Goal: Communication & Community: Answer question/provide support

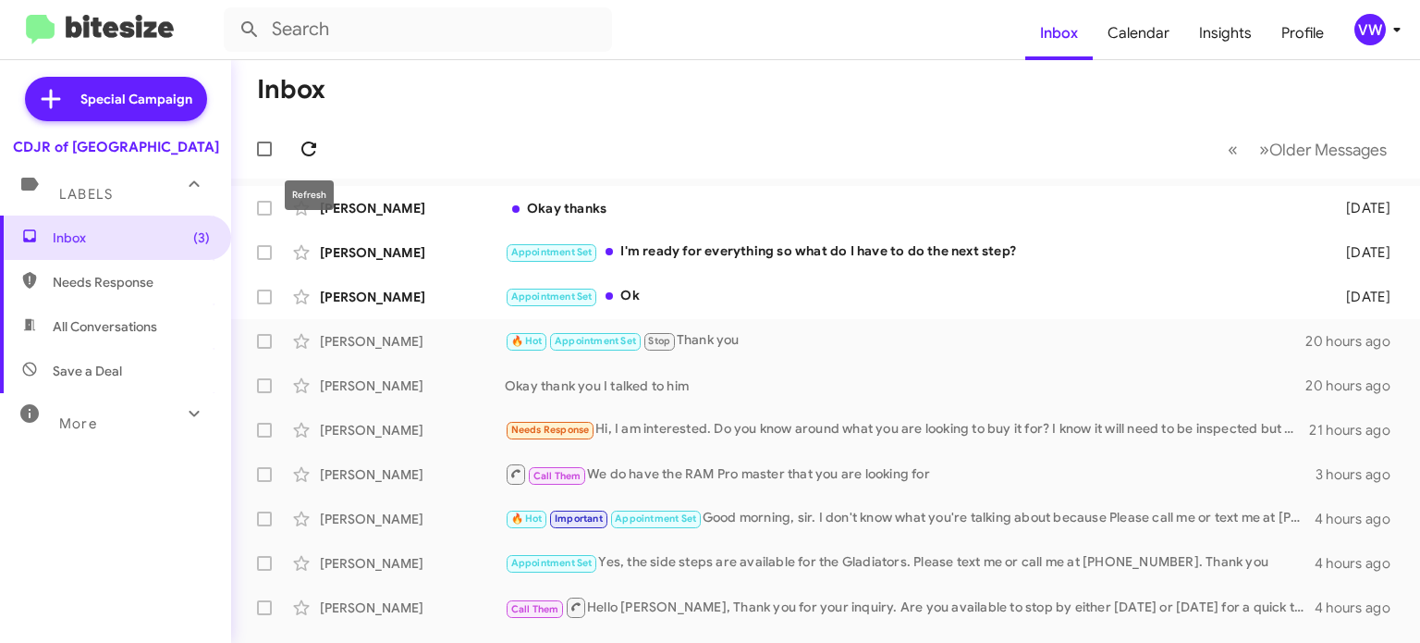
click at [310, 148] on icon at bounding box center [309, 149] width 22 height 22
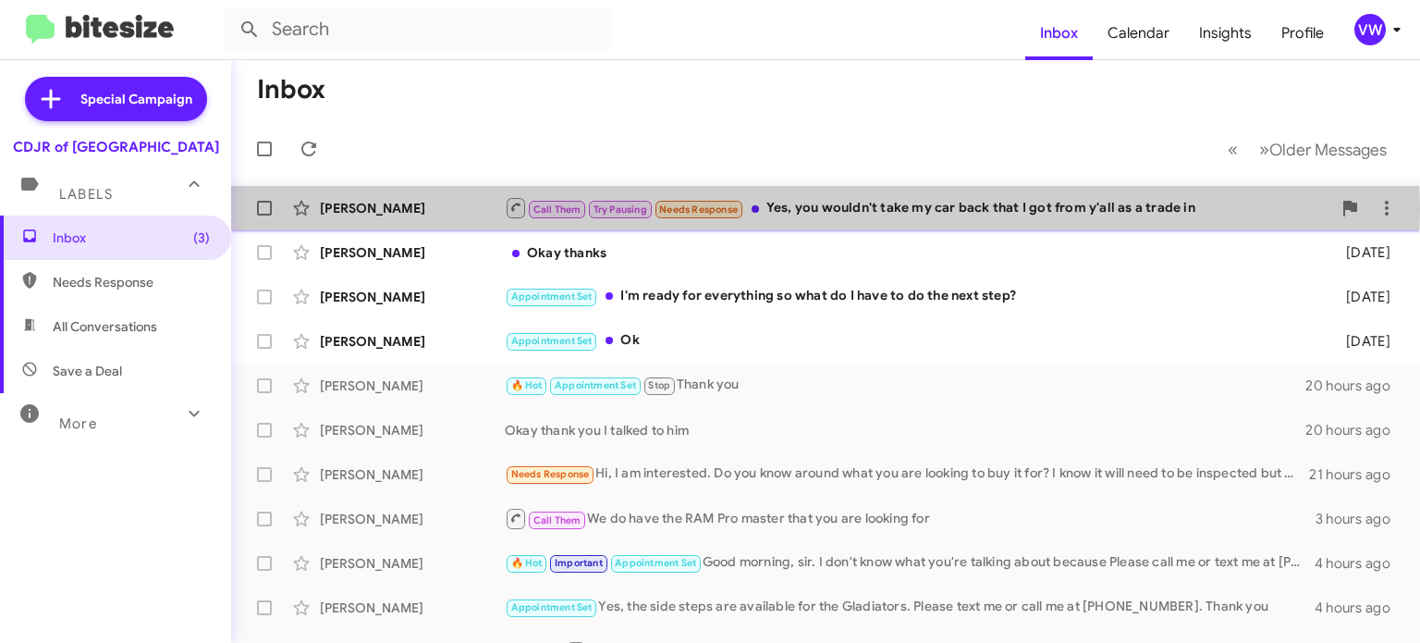
click at [734, 205] on span "Needs Response" at bounding box center [698, 209] width 79 height 12
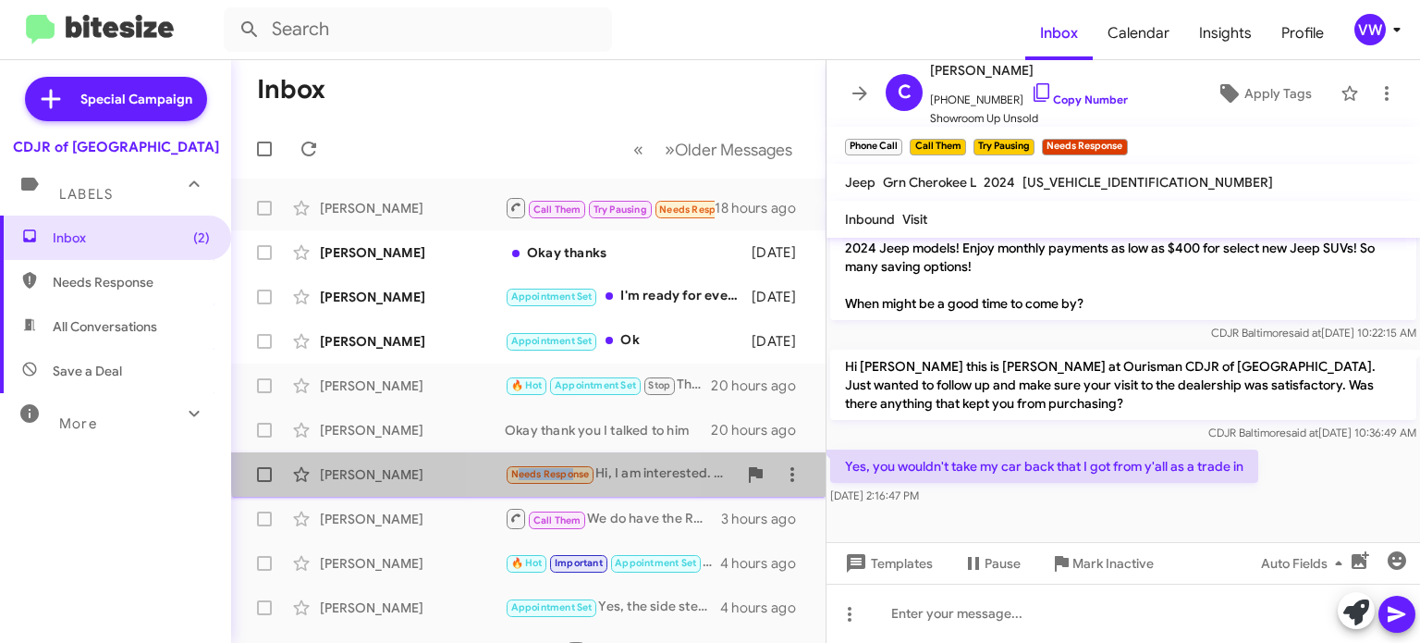
click at [567, 463] on span "Needs Response" at bounding box center [550, 473] width 91 height 21
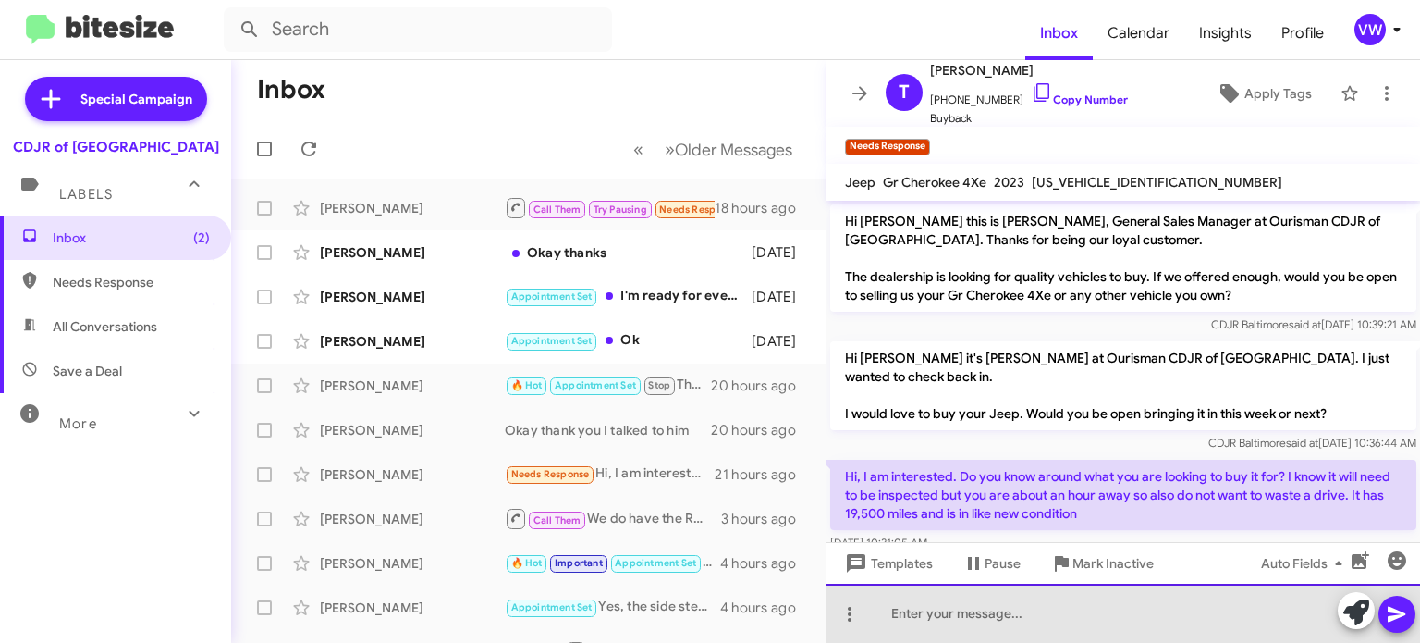
click at [1025, 606] on div at bounding box center [1124, 612] width 594 height 59
click at [1059, 614] on div "Good morning, [PERSON_NAME]." at bounding box center [1124, 612] width 594 height 59
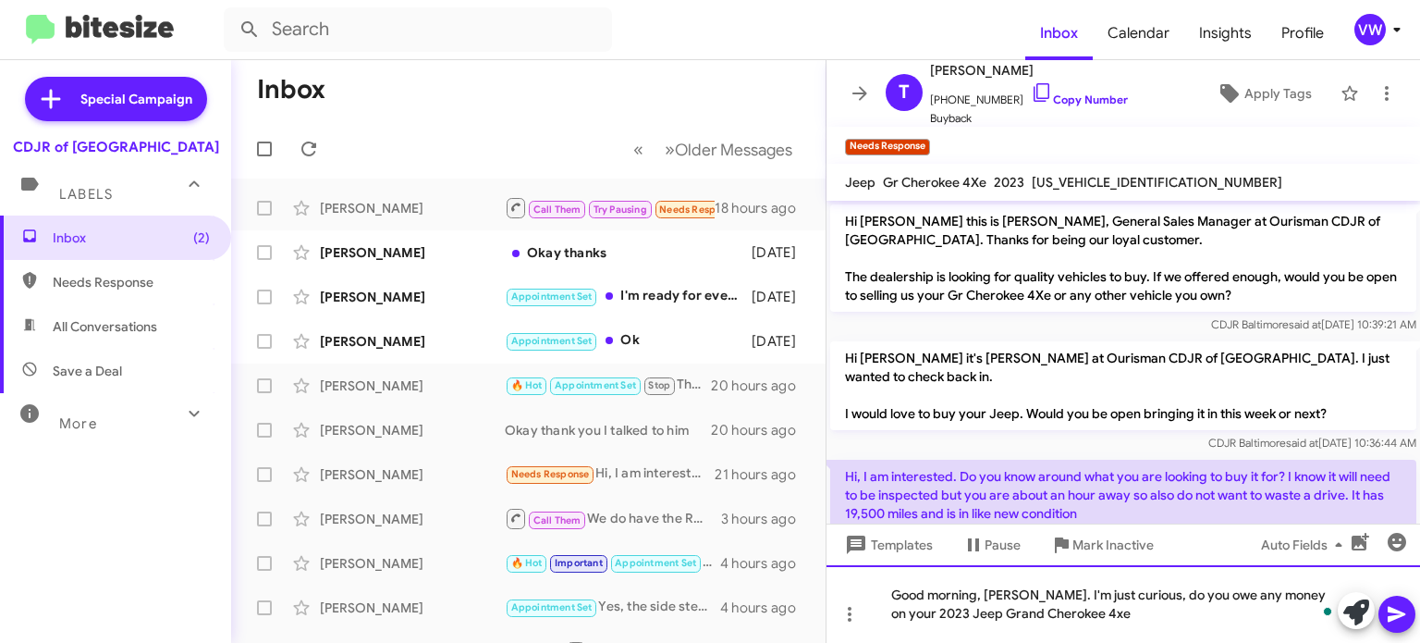
click at [1096, 616] on div "Good morning, [PERSON_NAME]. I'm just curious, do you owe any money on your 202…" at bounding box center [1124, 604] width 594 height 78
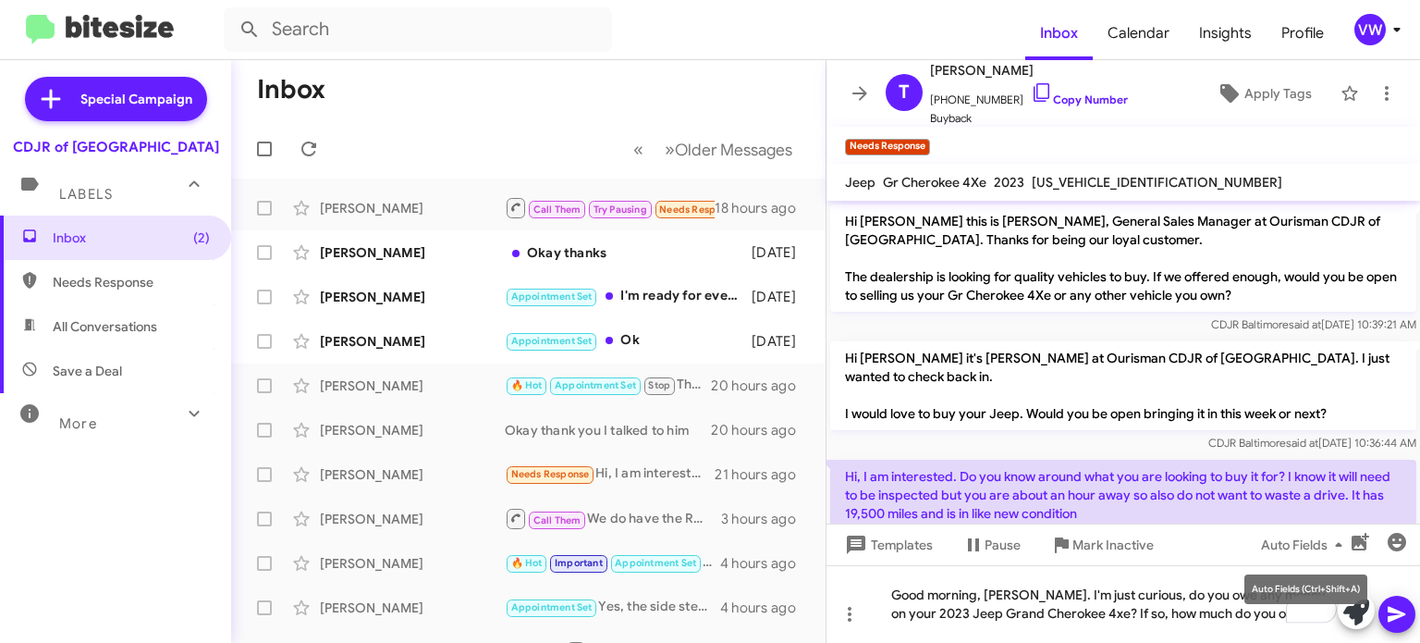
click at [1284, 607] on mat-tooltip-component "Auto Fields (Ctrl+Shift+A)" at bounding box center [1306, 588] width 149 height 55
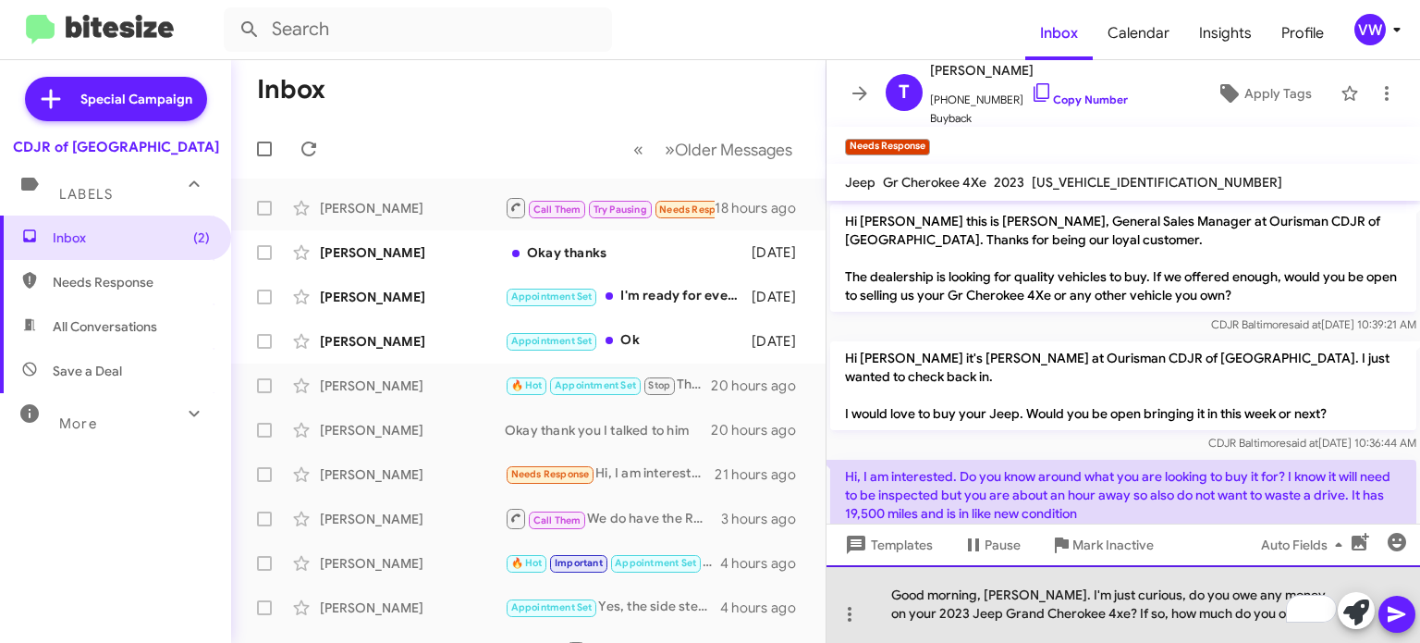
click at [1262, 610] on div "Good morning, [PERSON_NAME]. I'm just curious, do you owe any money on your 202…" at bounding box center [1124, 604] width 594 height 78
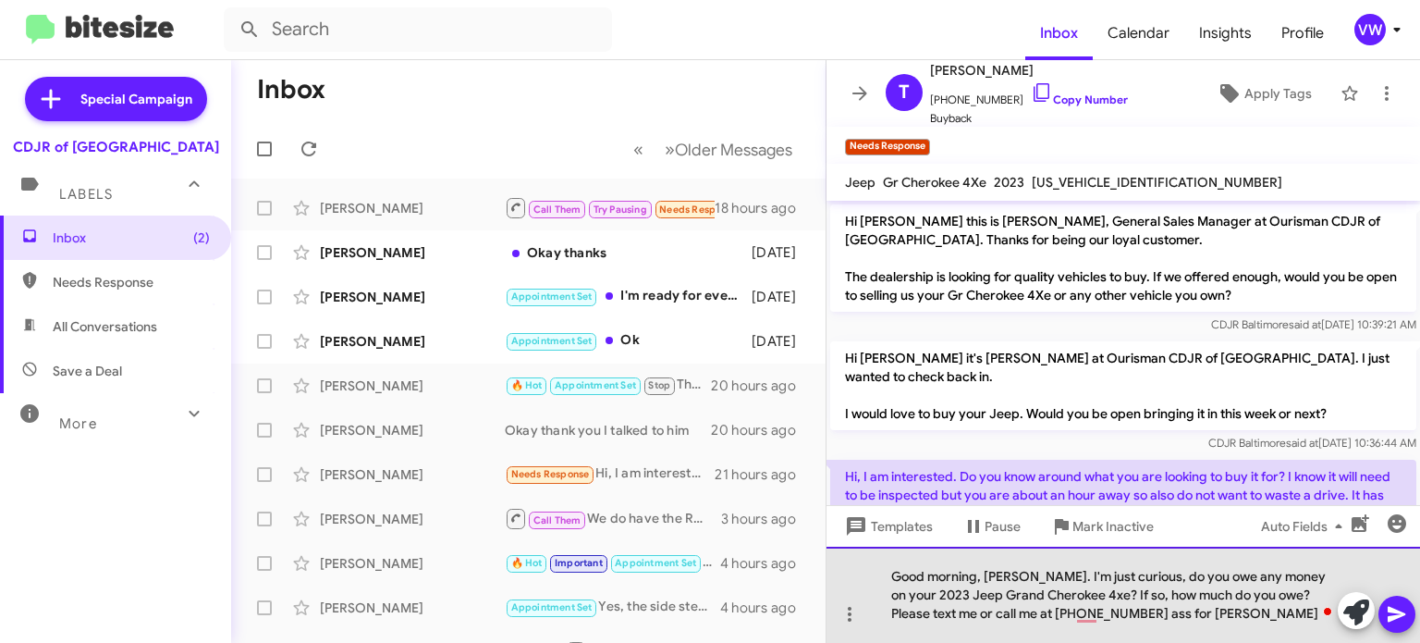
click at [1097, 618] on div "Good morning, [PERSON_NAME]. I'm just curious, do you owe any money on your 202…" at bounding box center [1124, 594] width 594 height 96
click at [1130, 608] on div "Good morning, [PERSON_NAME]. I'm just curious, do you owe any money on your 202…" at bounding box center [1124, 594] width 594 height 96
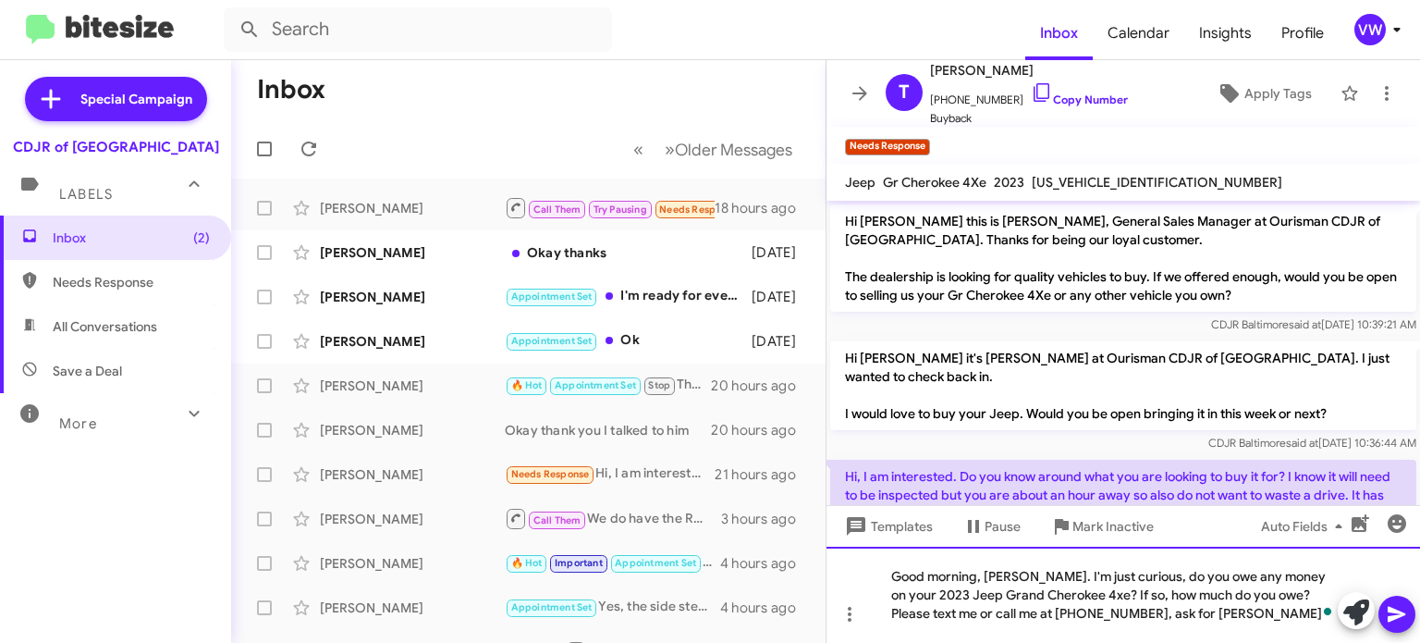
click at [1236, 618] on div "Good morning, [PERSON_NAME]. I'm just curious, do you owe any money on your 202…" at bounding box center [1124, 594] width 594 height 96
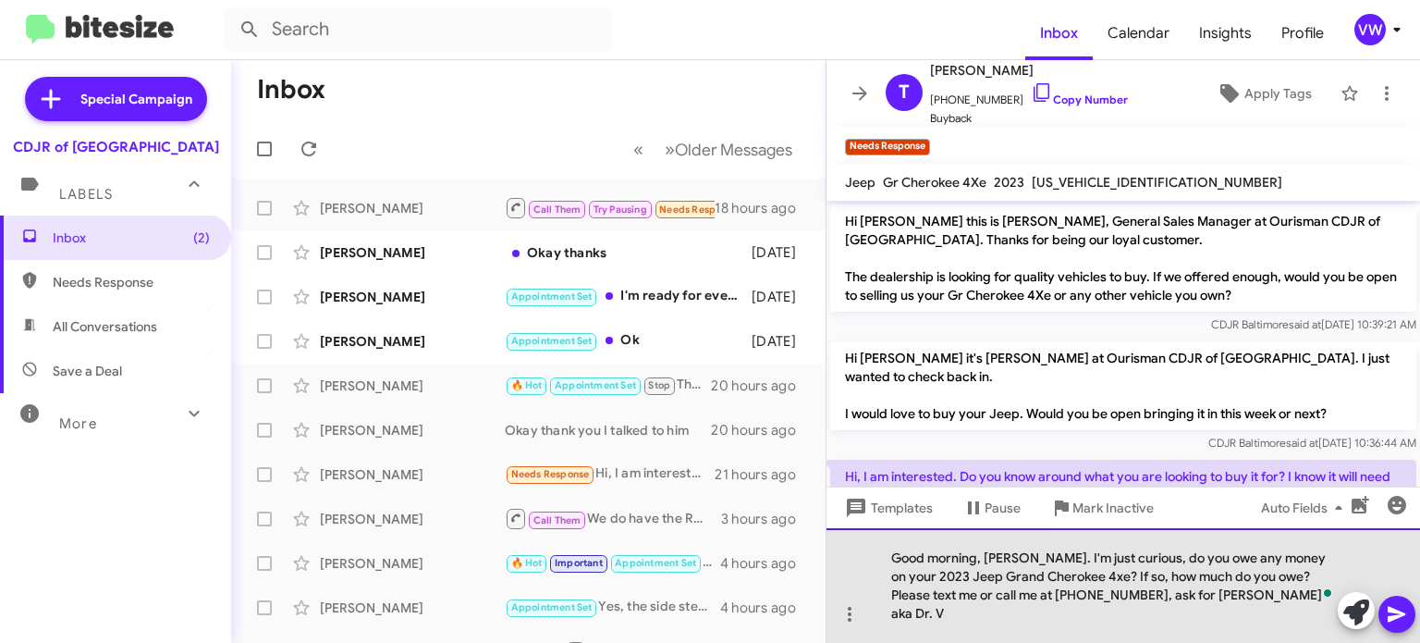
click at [1290, 623] on div "Good morning, [PERSON_NAME]. I'm just curious, do you owe any money on your 202…" at bounding box center [1124, 585] width 594 height 115
click at [1396, 632] on div "Good morning, [PERSON_NAME]. I'm just curious, do you owe any money on your 202…" at bounding box center [1124, 585] width 594 height 115
click at [1263, 595] on div "Good morning, [PERSON_NAME]. I'm just curious, do you owe any money on your 202…" at bounding box center [1124, 585] width 594 height 115
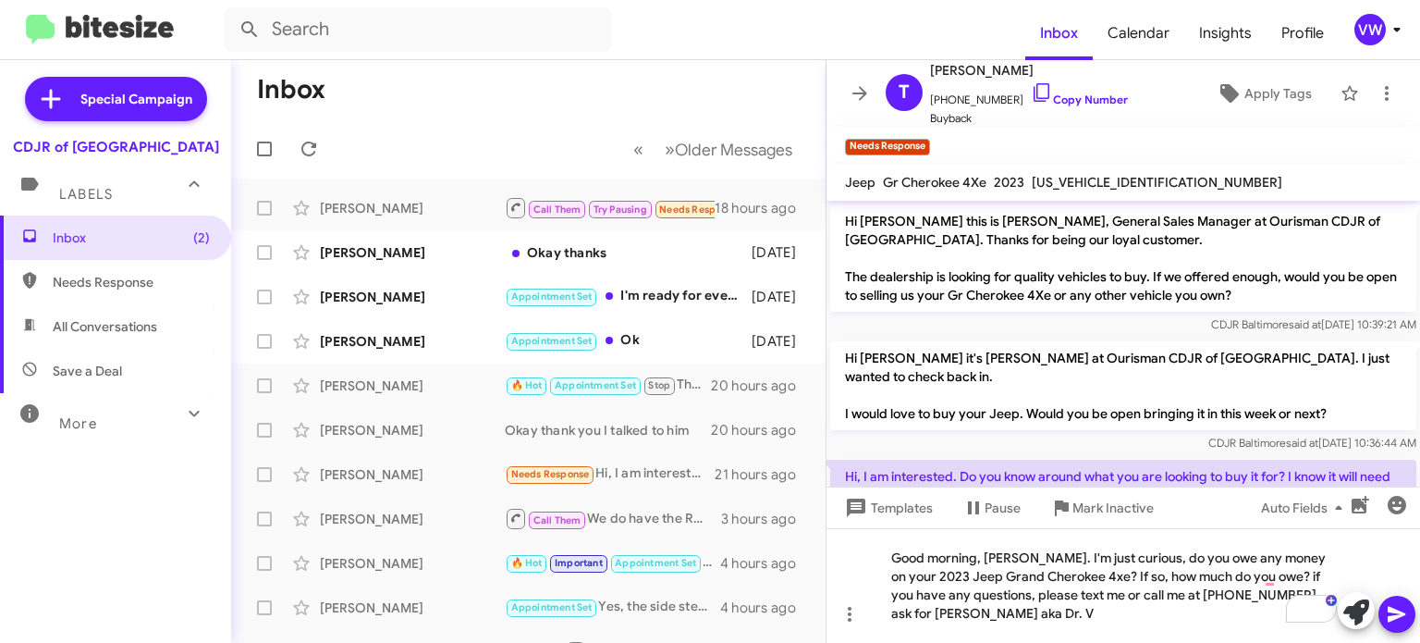
click at [1380, 613] on button at bounding box center [1397, 613] width 37 height 37
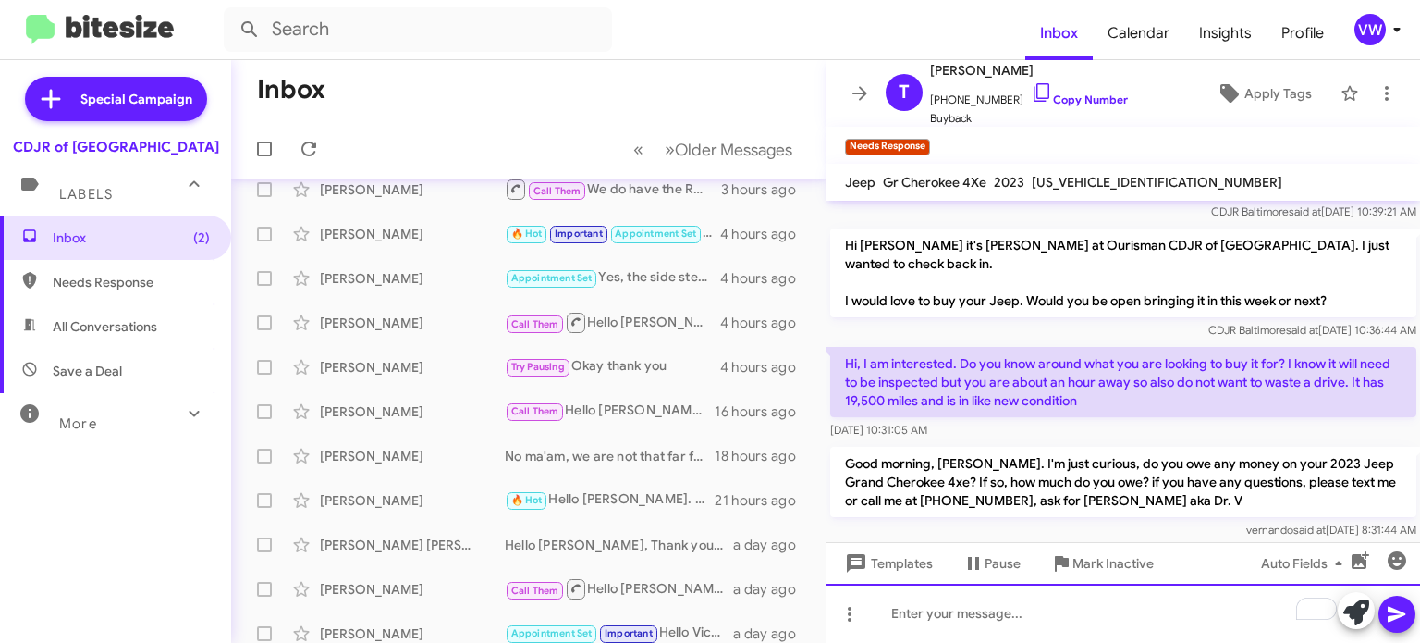
scroll to position [325, 0]
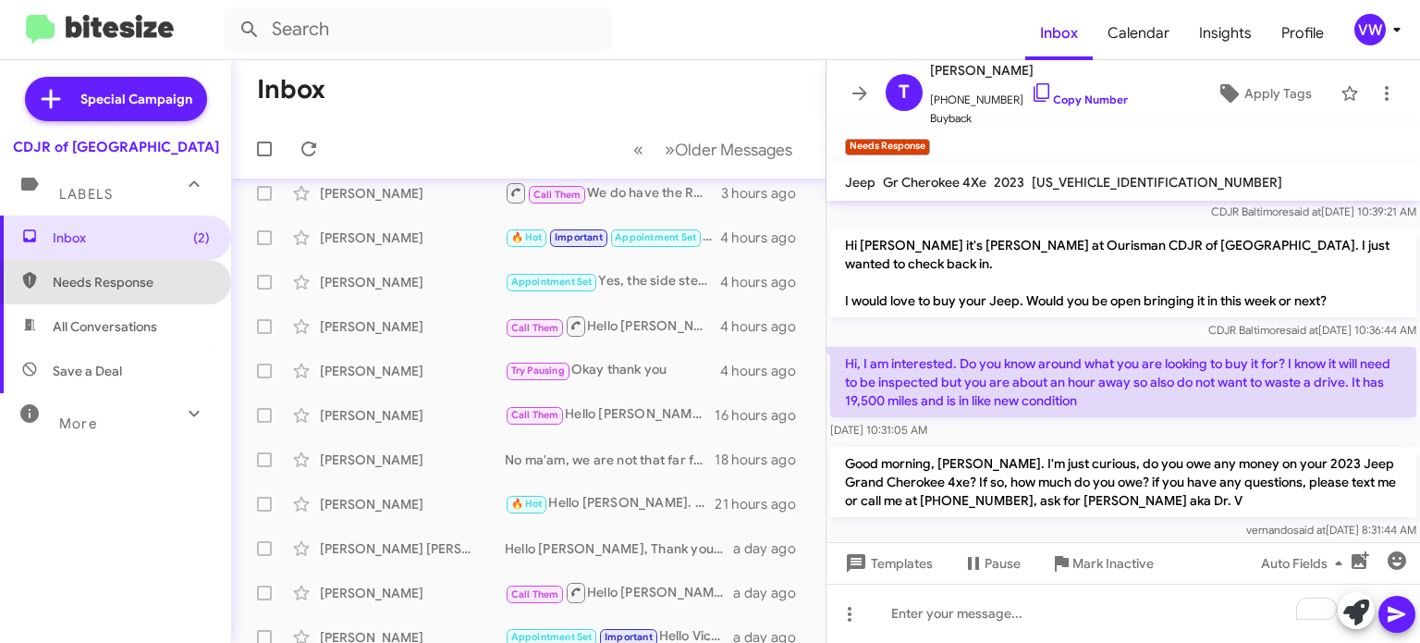
click at [61, 275] on span "Needs Response" at bounding box center [131, 282] width 157 height 18
type input "in:needs-response"
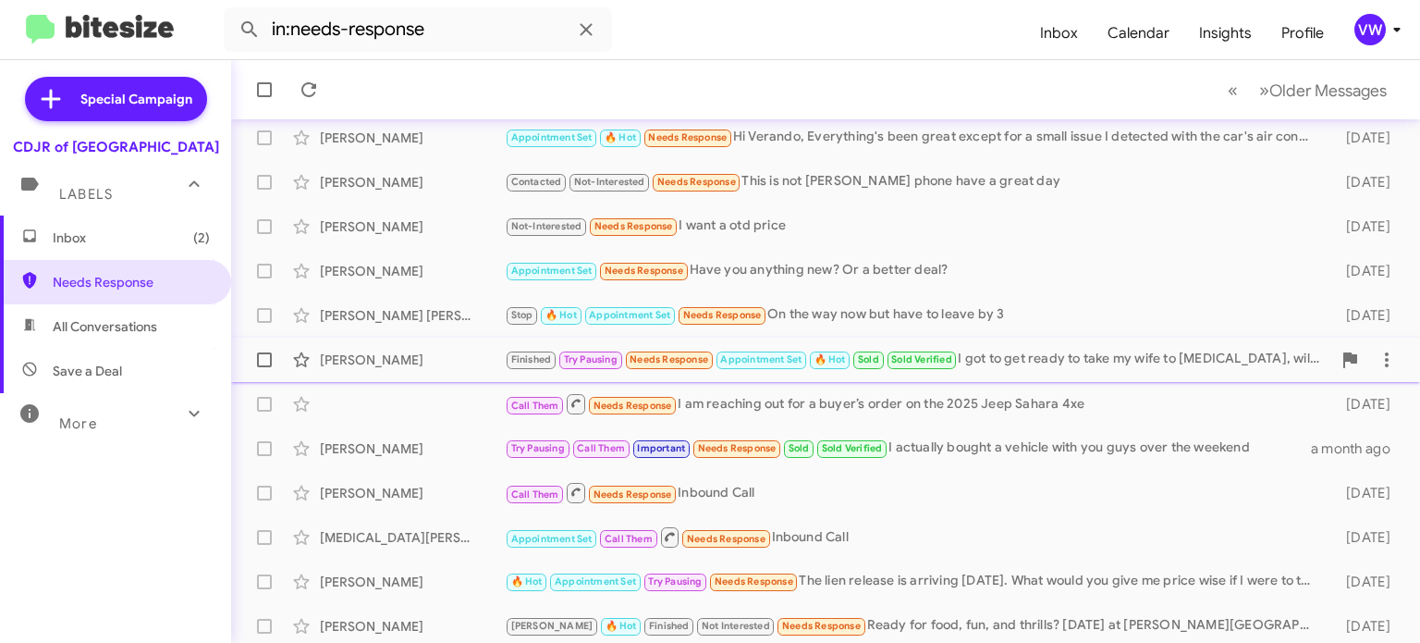
scroll to position [430, 0]
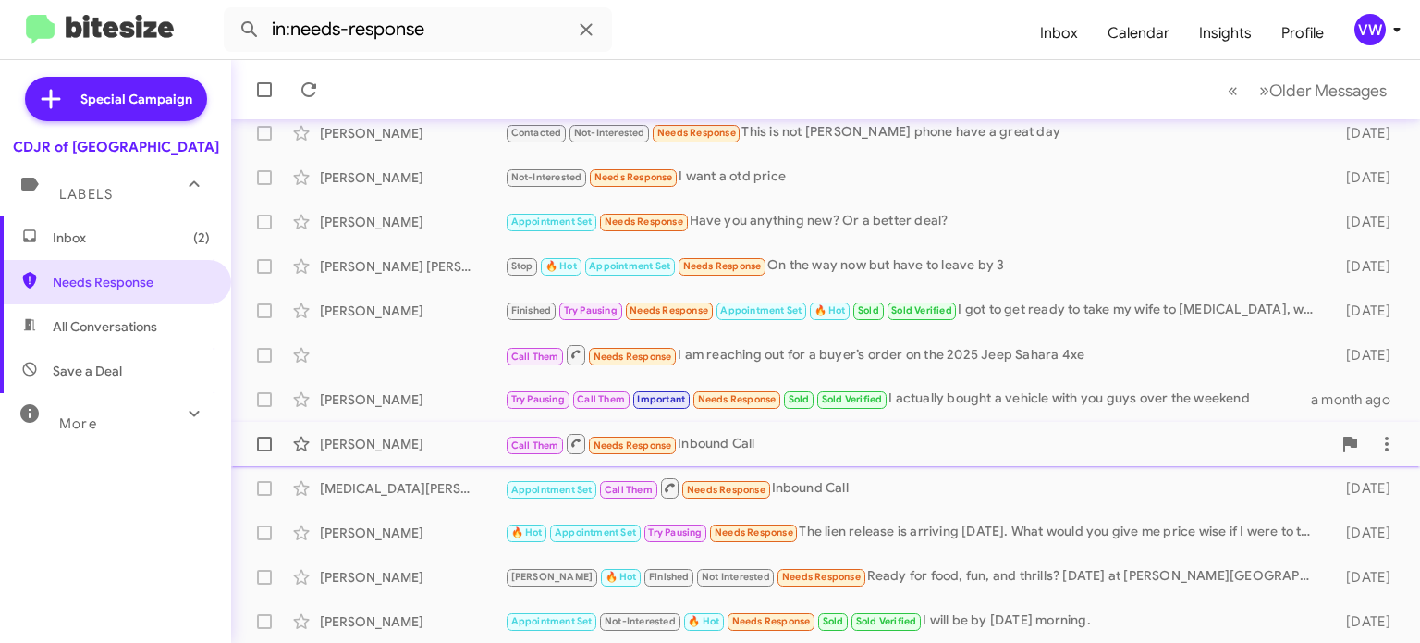
click at [643, 436] on small "Needs Response" at bounding box center [632, 445] width 87 height 18
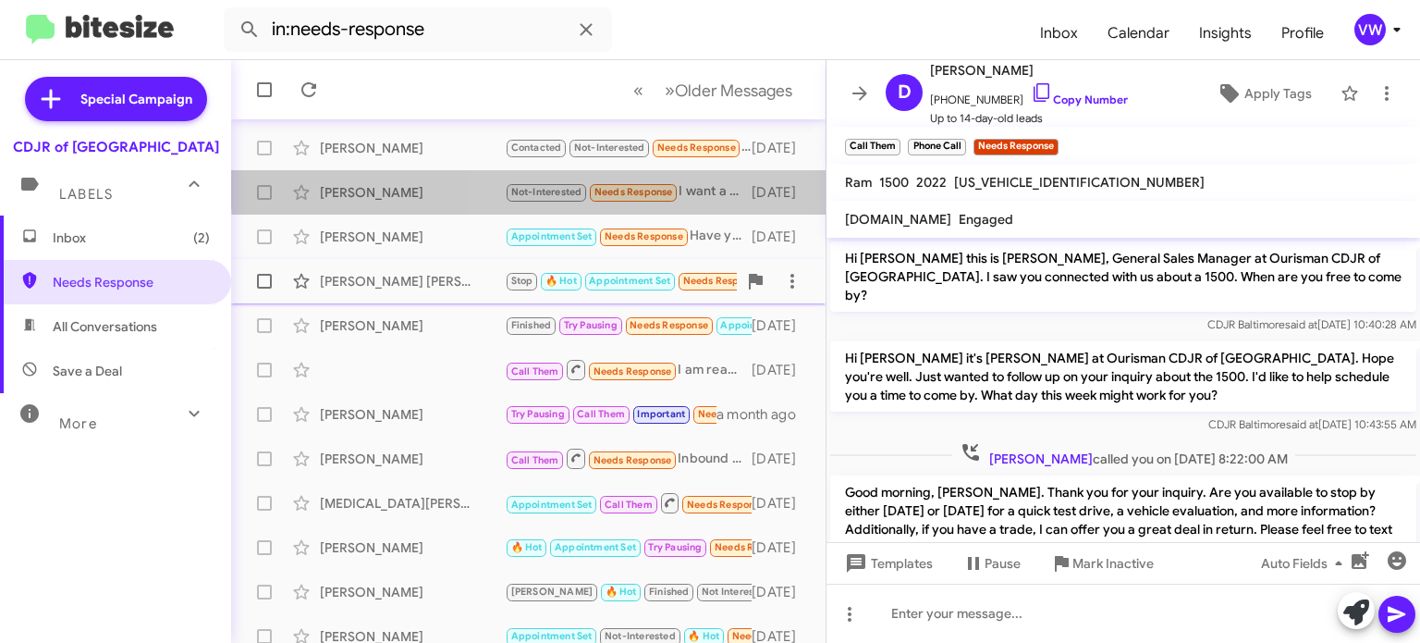
scroll to position [430, 0]
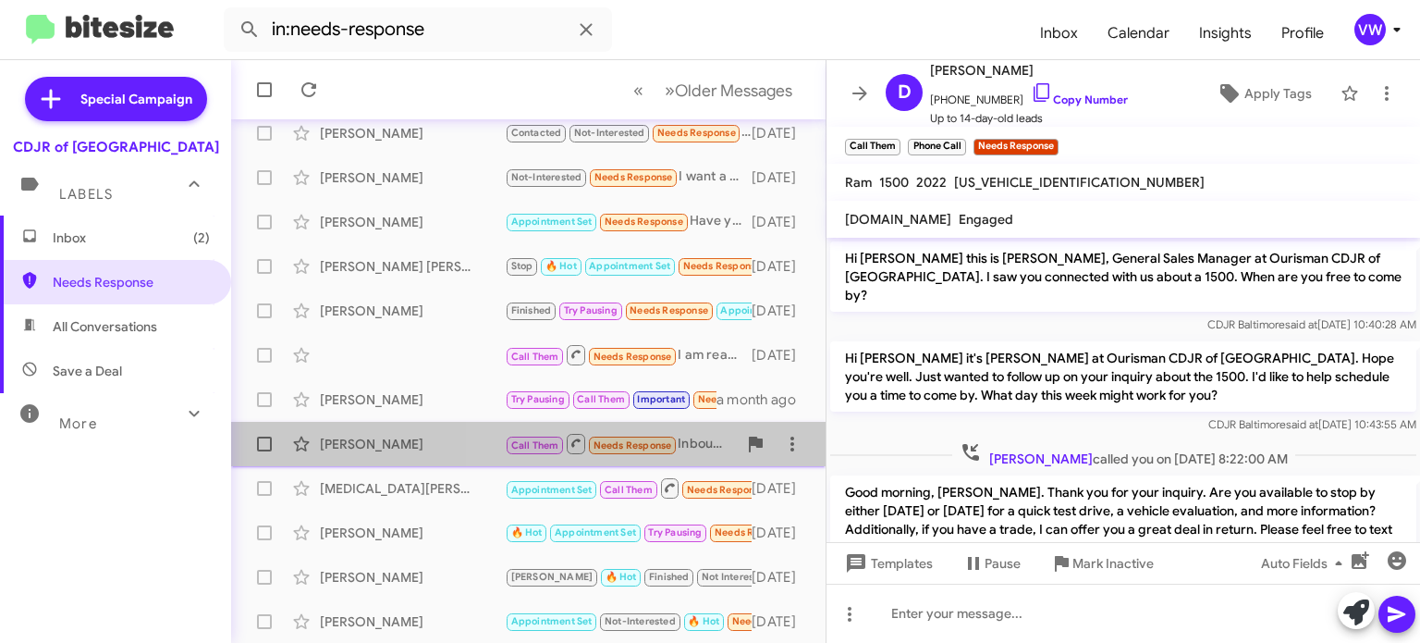
click at [624, 448] on span "Needs Response" at bounding box center [633, 445] width 79 height 12
click at [622, 448] on span "Needs Response" at bounding box center [633, 445] width 79 height 12
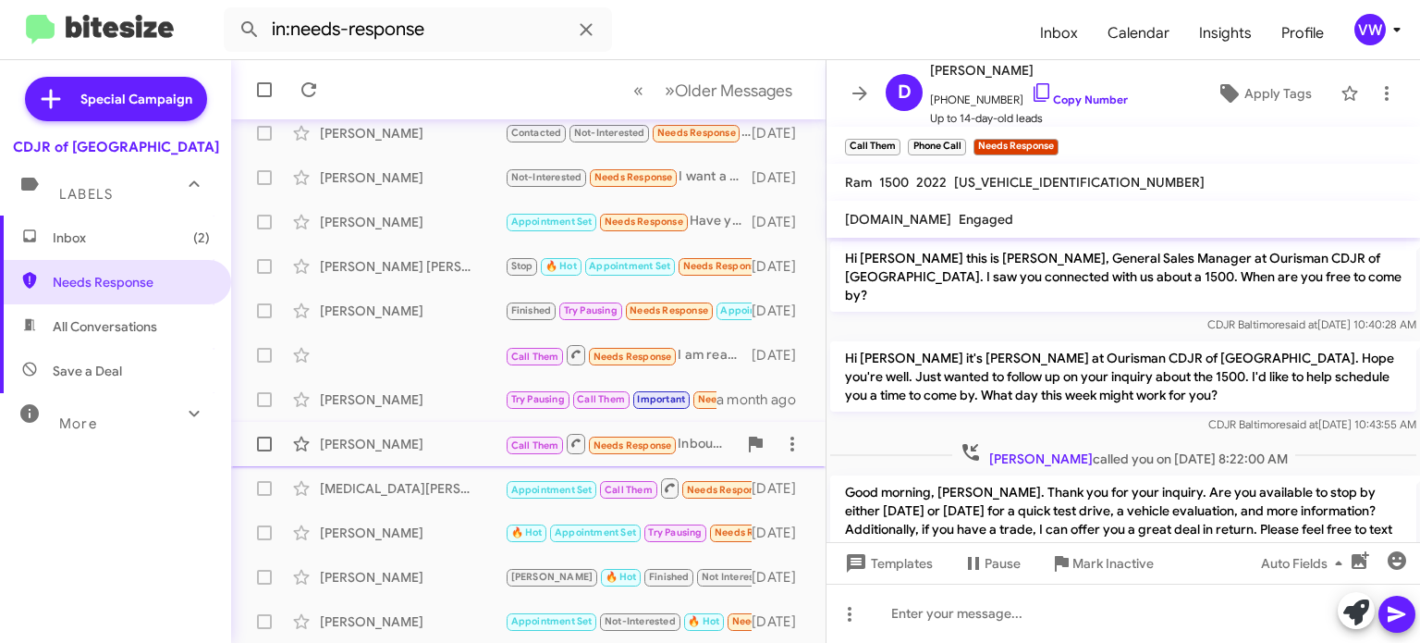
click at [621, 448] on span "Needs Response" at bounding box center [633, 445] width 79 height 12
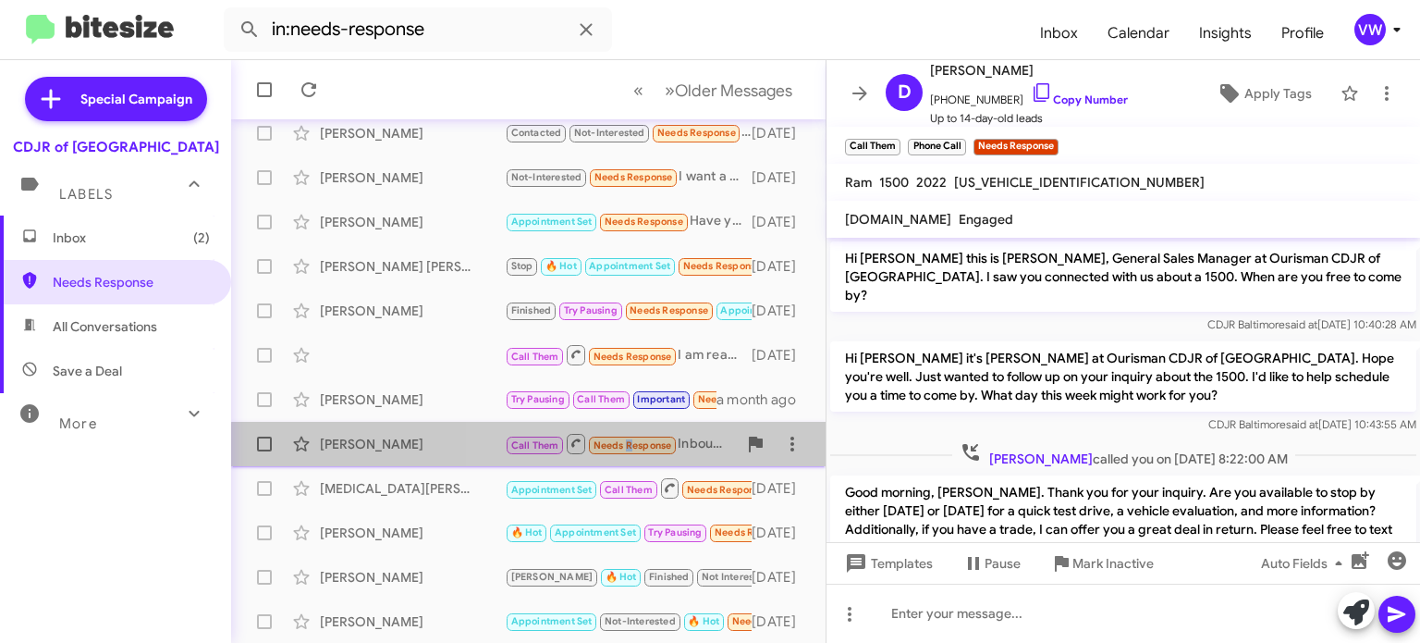
click at [622, 448] on span "Needs Response" at bounding box center [633, 445] width 79 height 12
click at [622, 447] on span "Needs Response" at bounding box center [633, 445] width 79 height 12
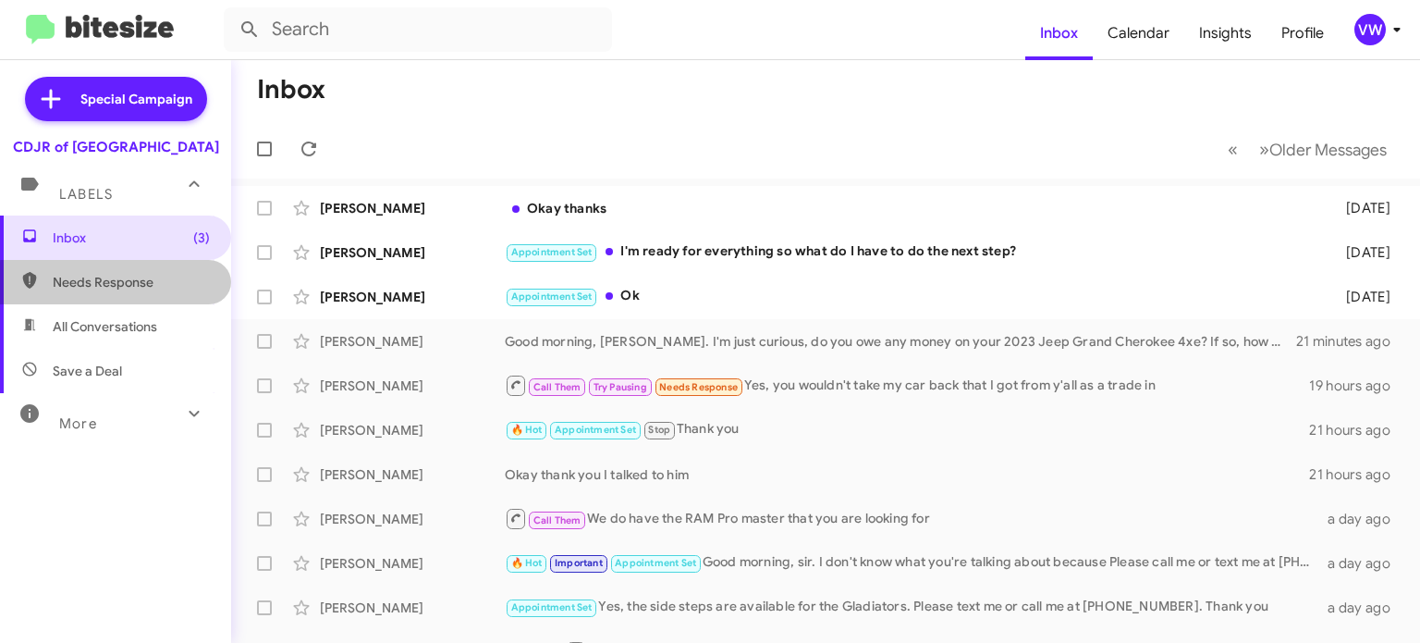
click at [121, 282] on span "Needs Response" at bounding box center [131, 282] width 157 height 18
type input "in:needs-response"
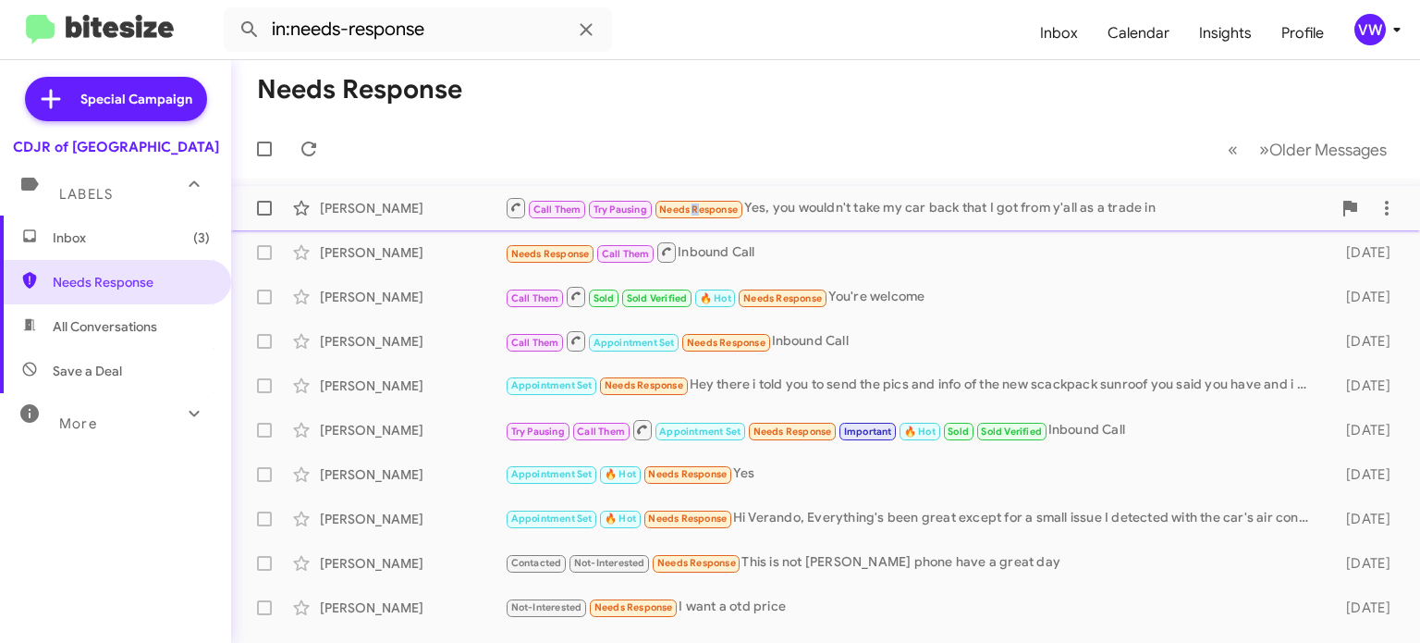
click at [690, 215] on span "Needs Response" at bounding box center [698, 209] width 79 height 12
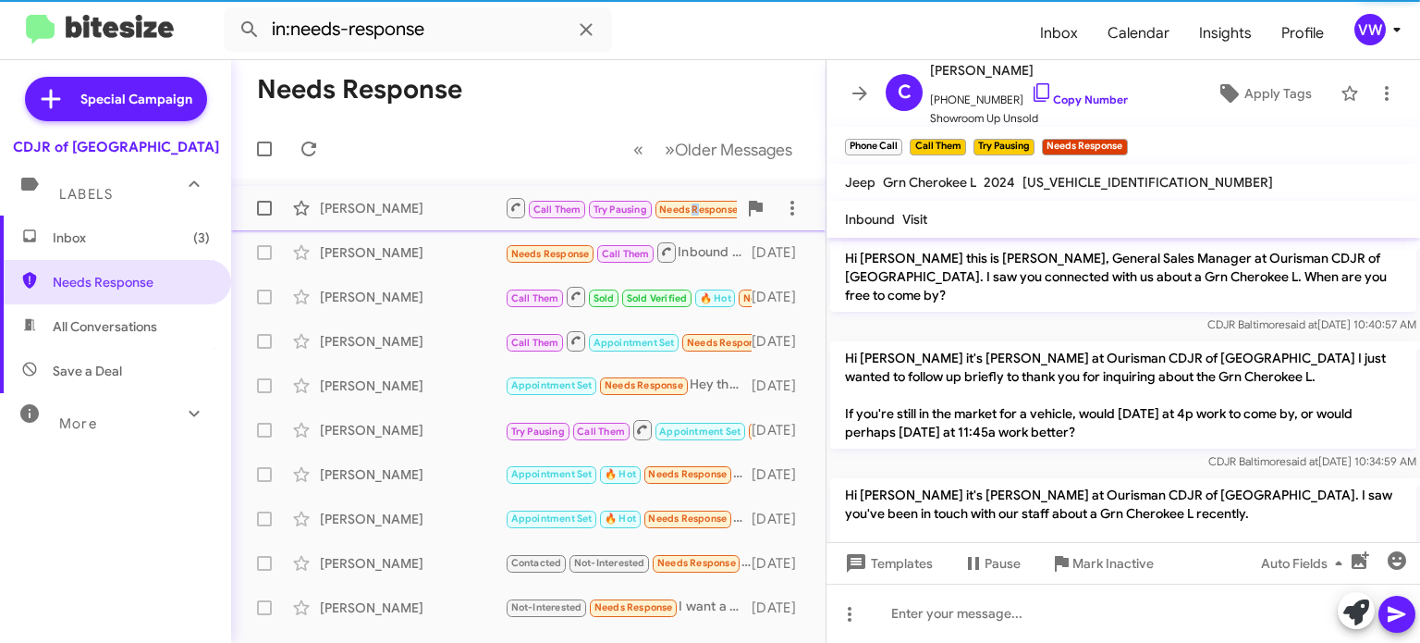
scroll to position [2060, 0]
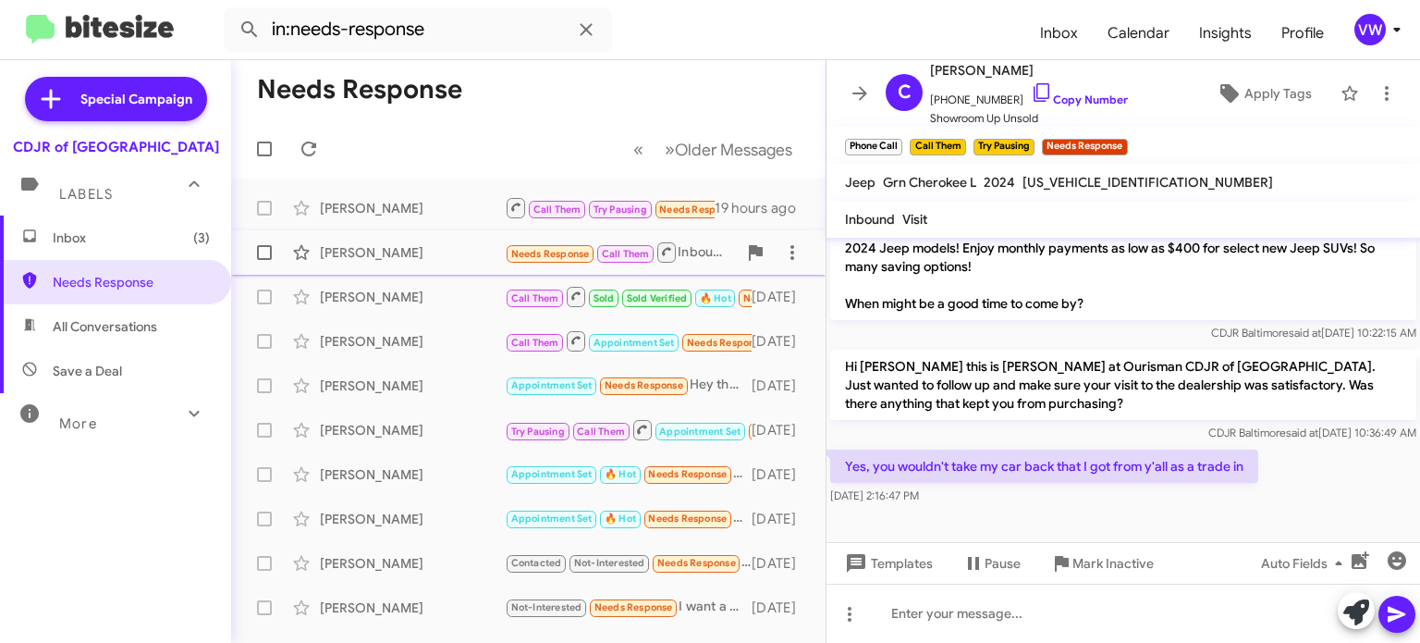
click at [554, 258] on span "Needs Response" at bounding box center [550, 254] width 79 height 12
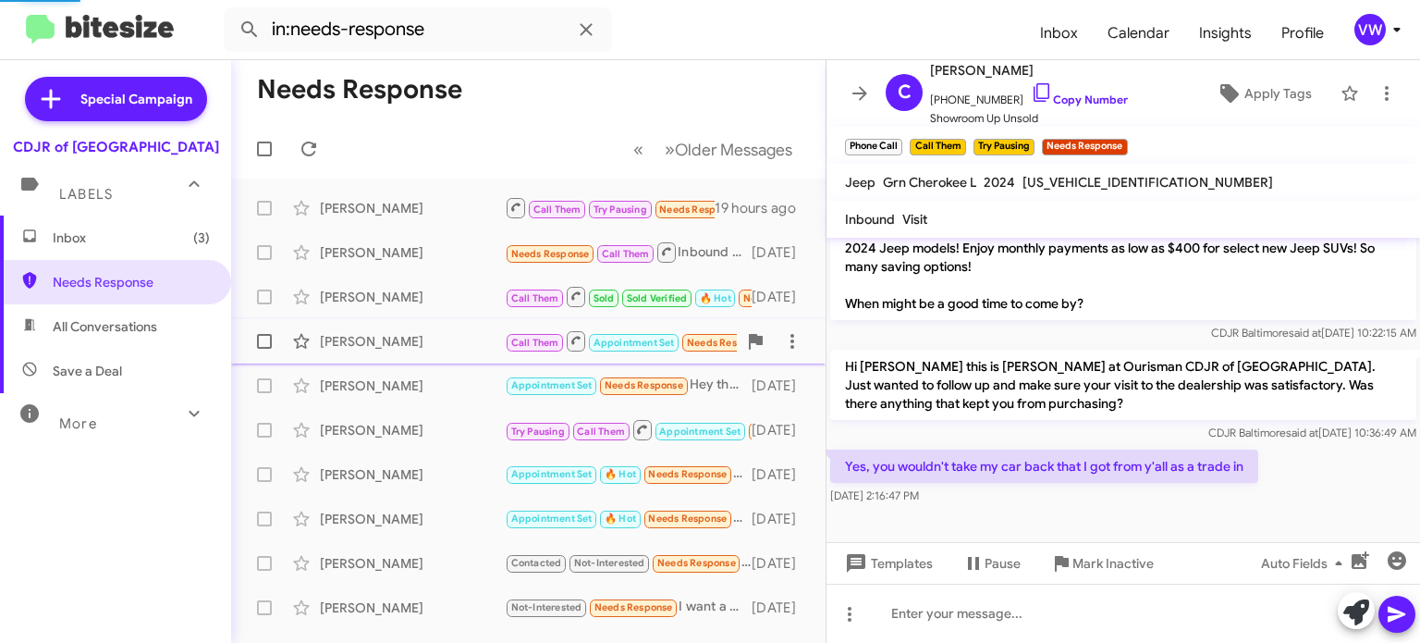
scroll to position [18, 0]
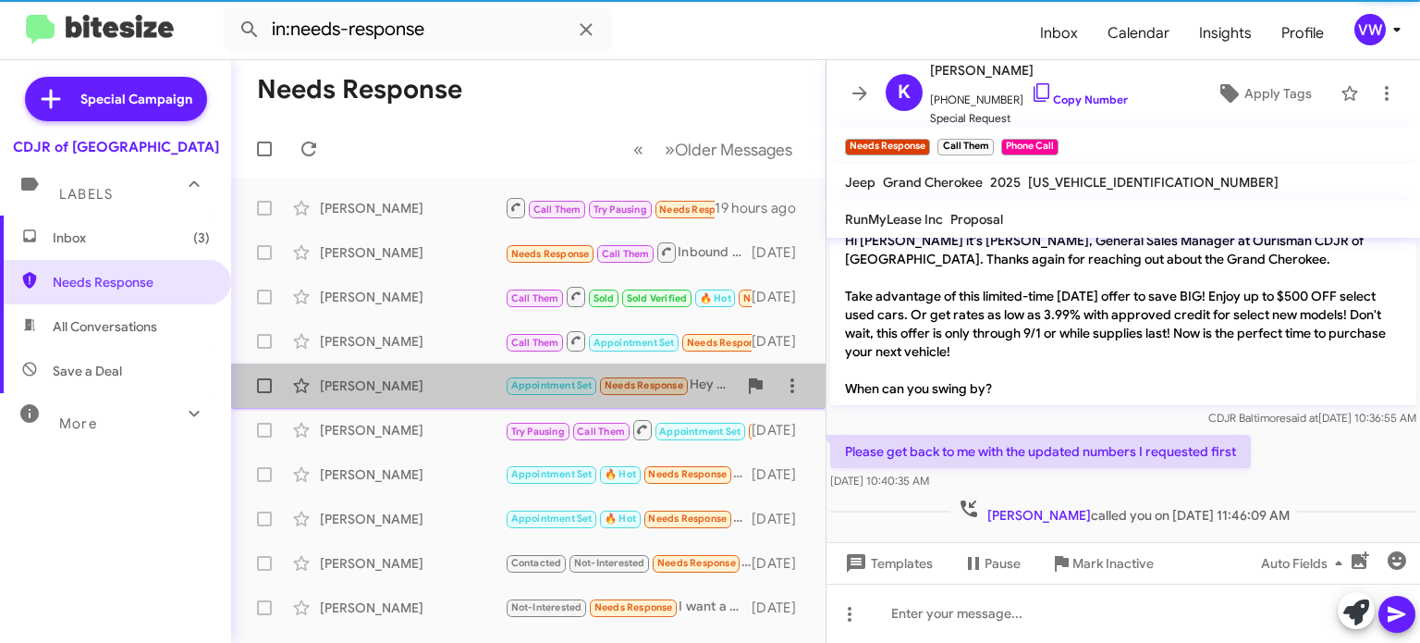
click at [632, 384] on span "Needs Response" at bounding box center [644, 385] width 79 height 12
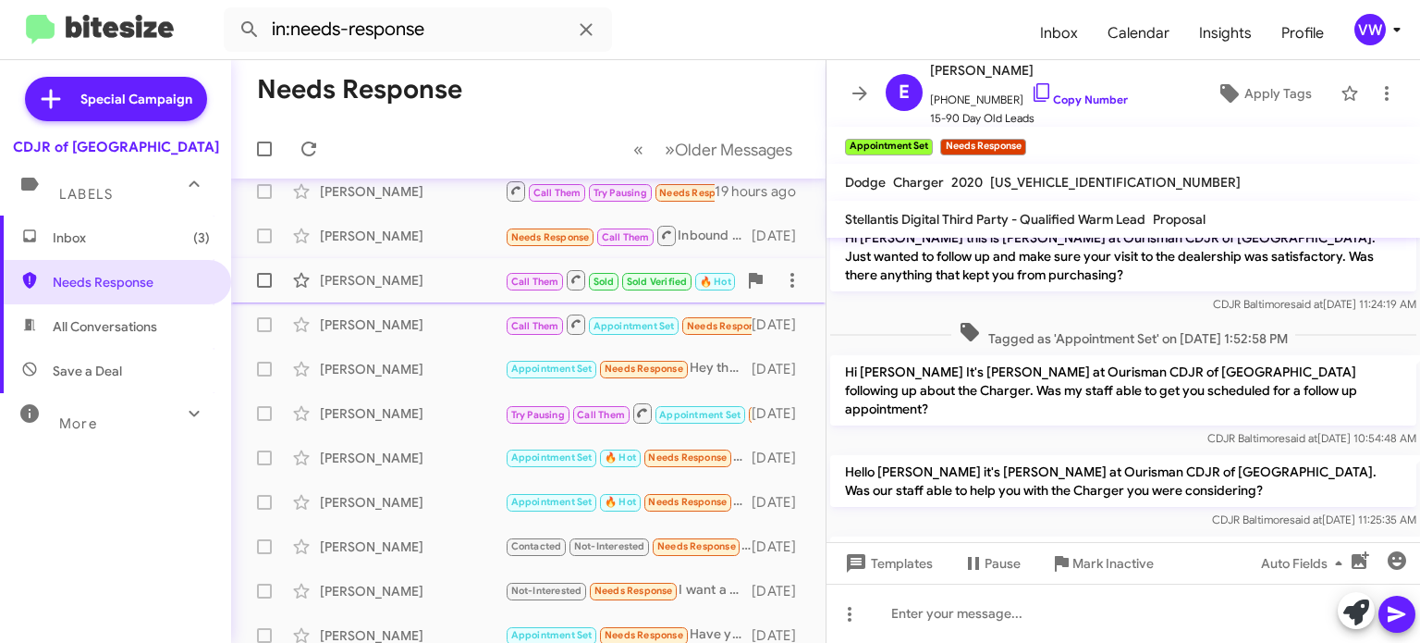
scroll to position [18, 0]
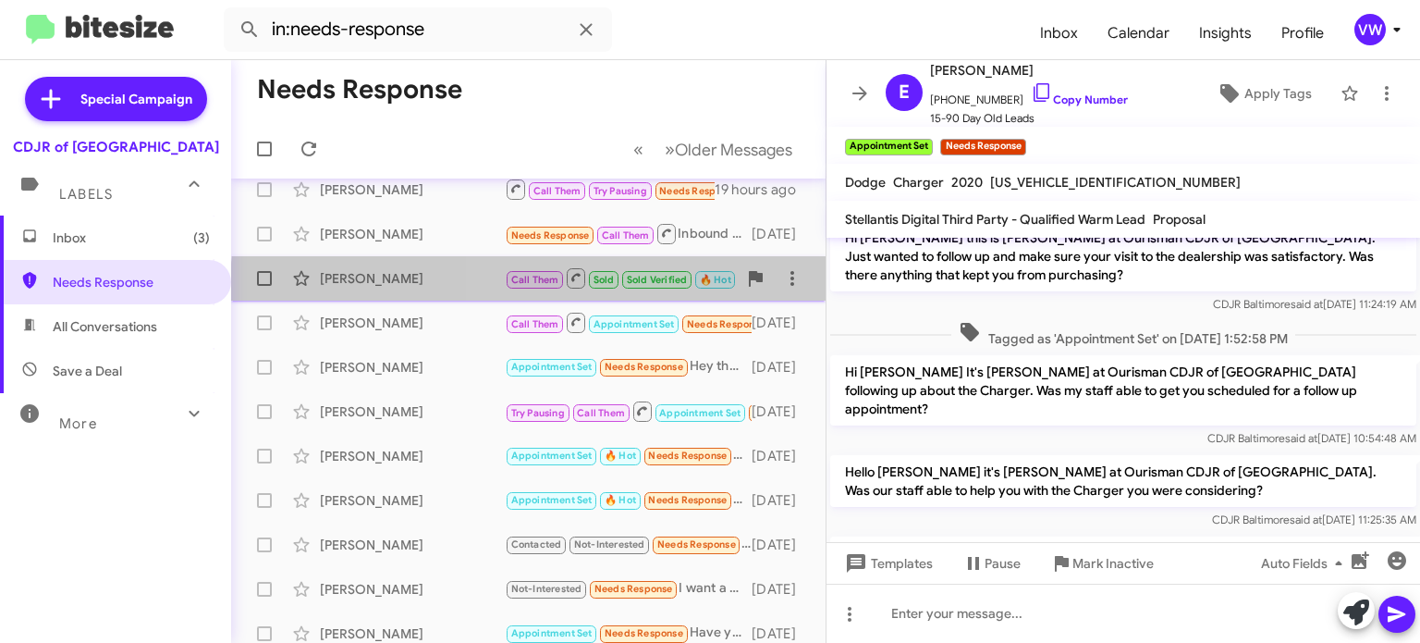
click at [640, 290] on div "Amanda King Call Them Sold Sold Verified 🔥 Hot Needs Response You're welcome 7 …" at bounding box center [528, 278] width 565 height 37
